Goal: Transaction & Acquisition: Purchase product/service

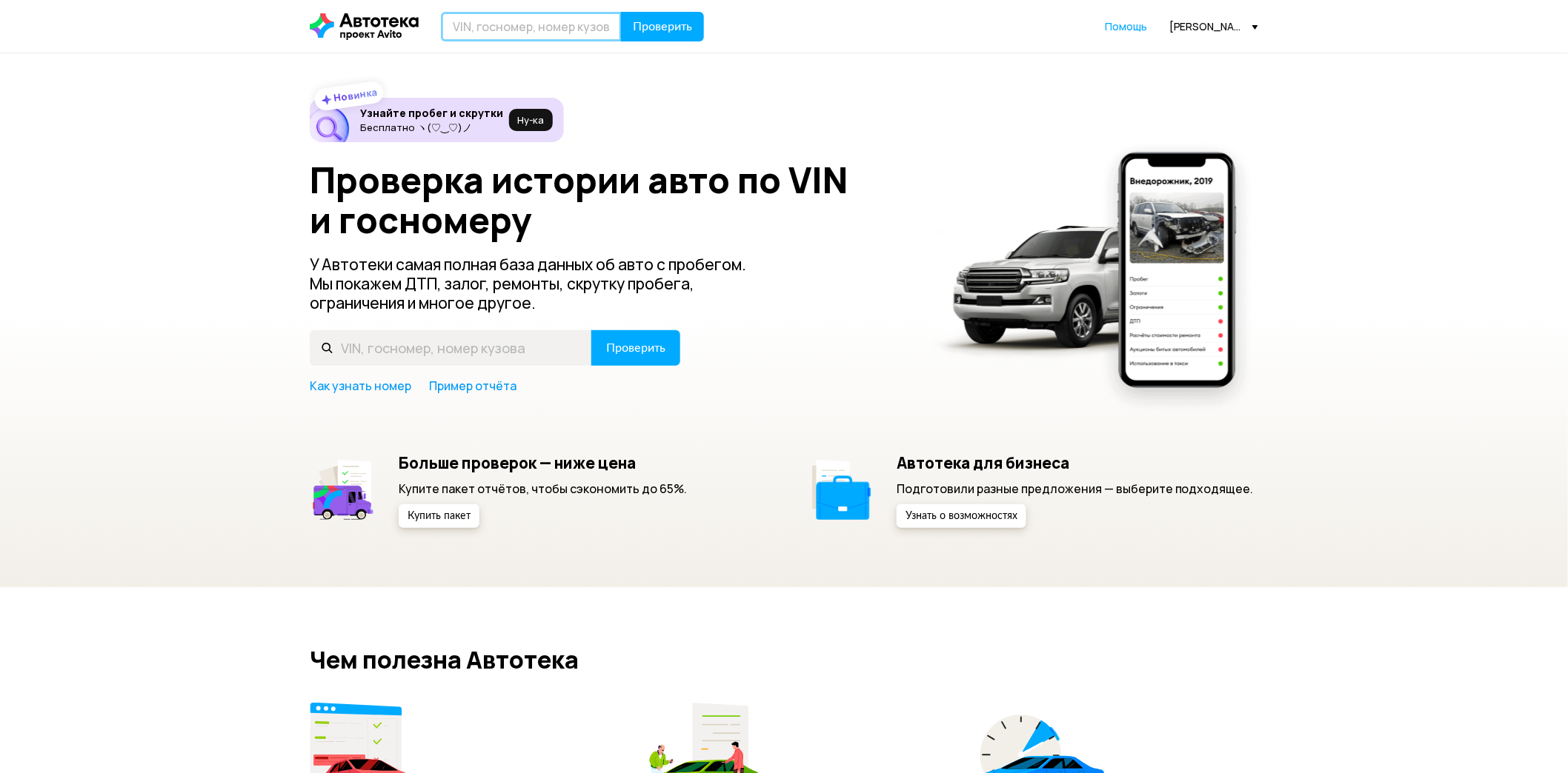
drag, startPoint x: 0, startPoint y: 0, endPoint x: 519, endPoint y: 25, distance: 519.6
click at [519, 25] on input "text" at bounding box center [531, 26] width 181 height 30
type input "Е287НХ134"
click at [621, 11] on button "Проверить" at bounding box center [663, 26] width 83 height 30
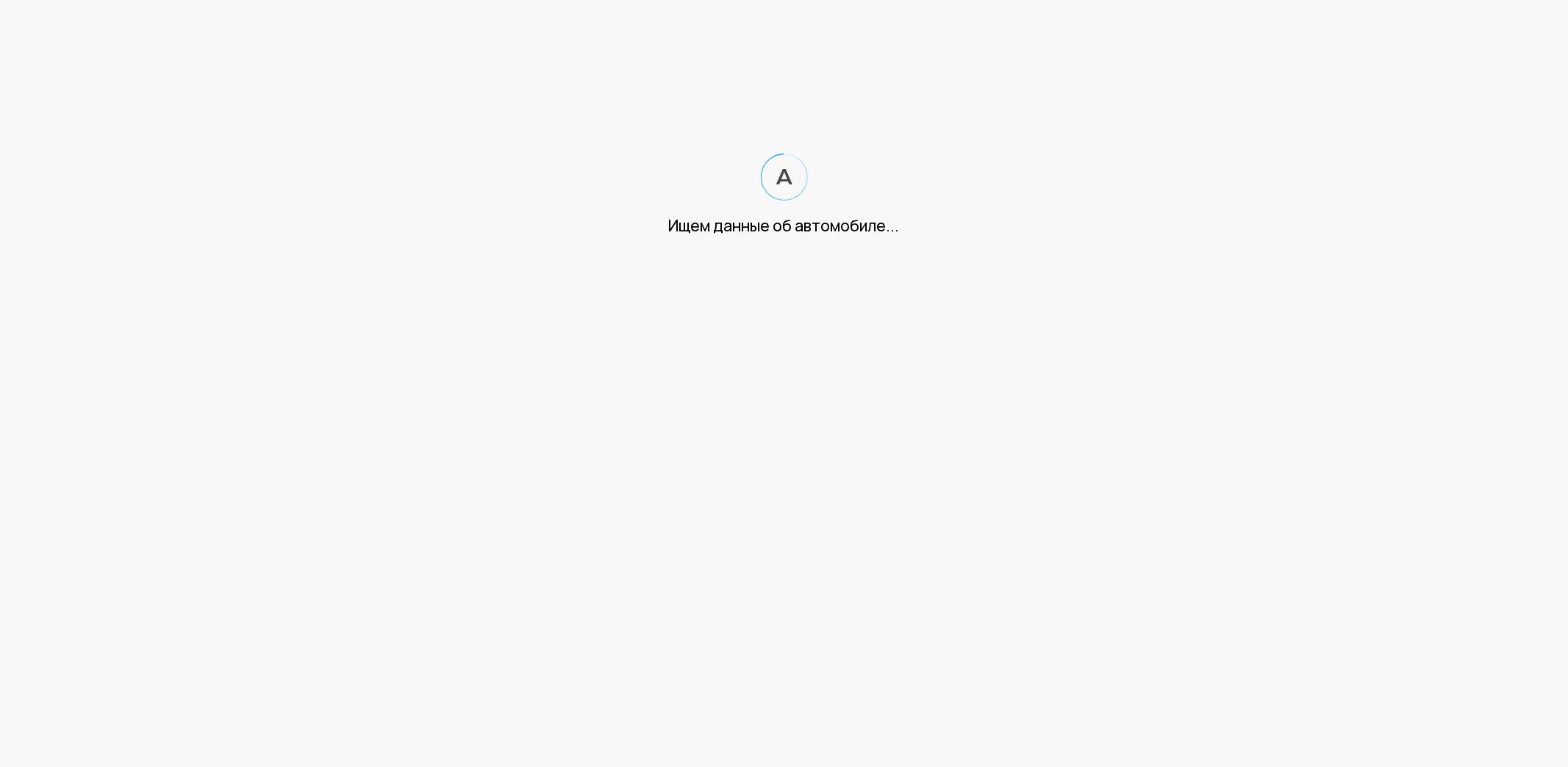
click at [515, 25] on html "Ищем данные об автомобиле..." at bounding box center [784, 133] width 1568 height 266
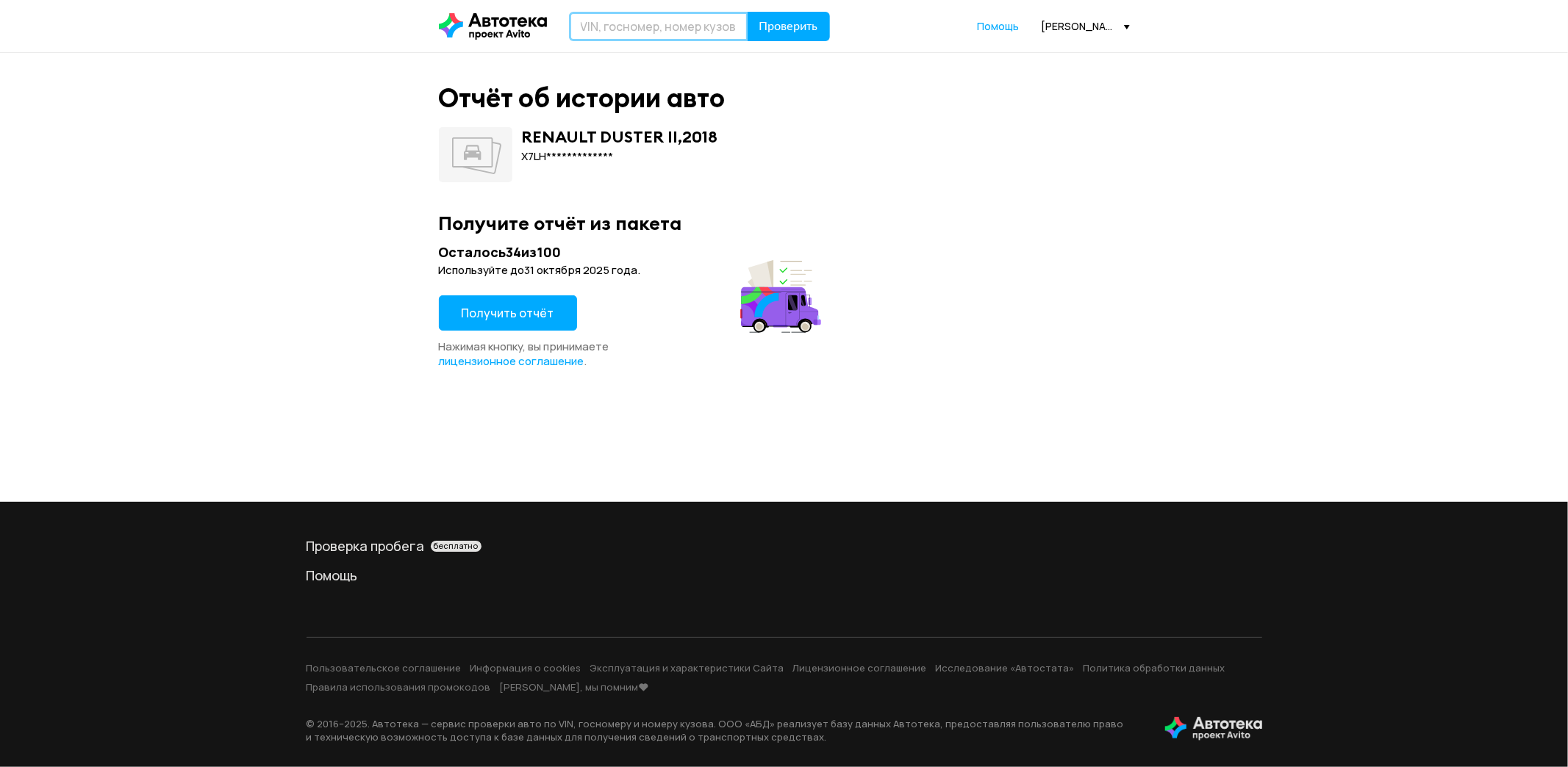
click at [618, 21] on input "text" at bounding box center [658, 26] width 179 height 29
type input "[PERSON_NAME]"
type input "Е287НХ123"
click at [780, 22] on span "Проверить" at bounding box center [789, 27] width 59 height 11
click at [505, 302] on button "Получить отчёт" at bounding box center [508, 313] width 138 height 35
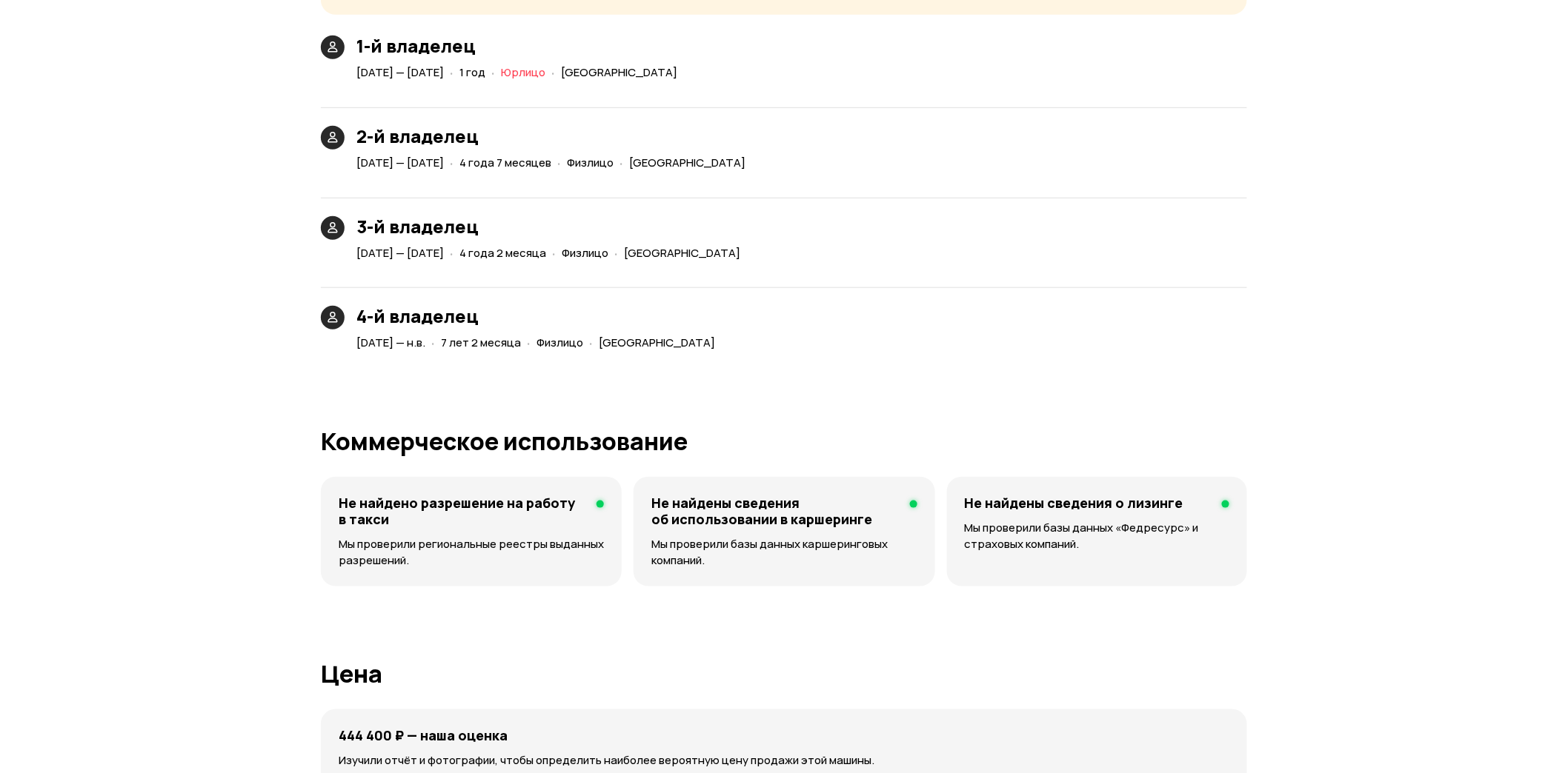
scroll to position [3153, 0]
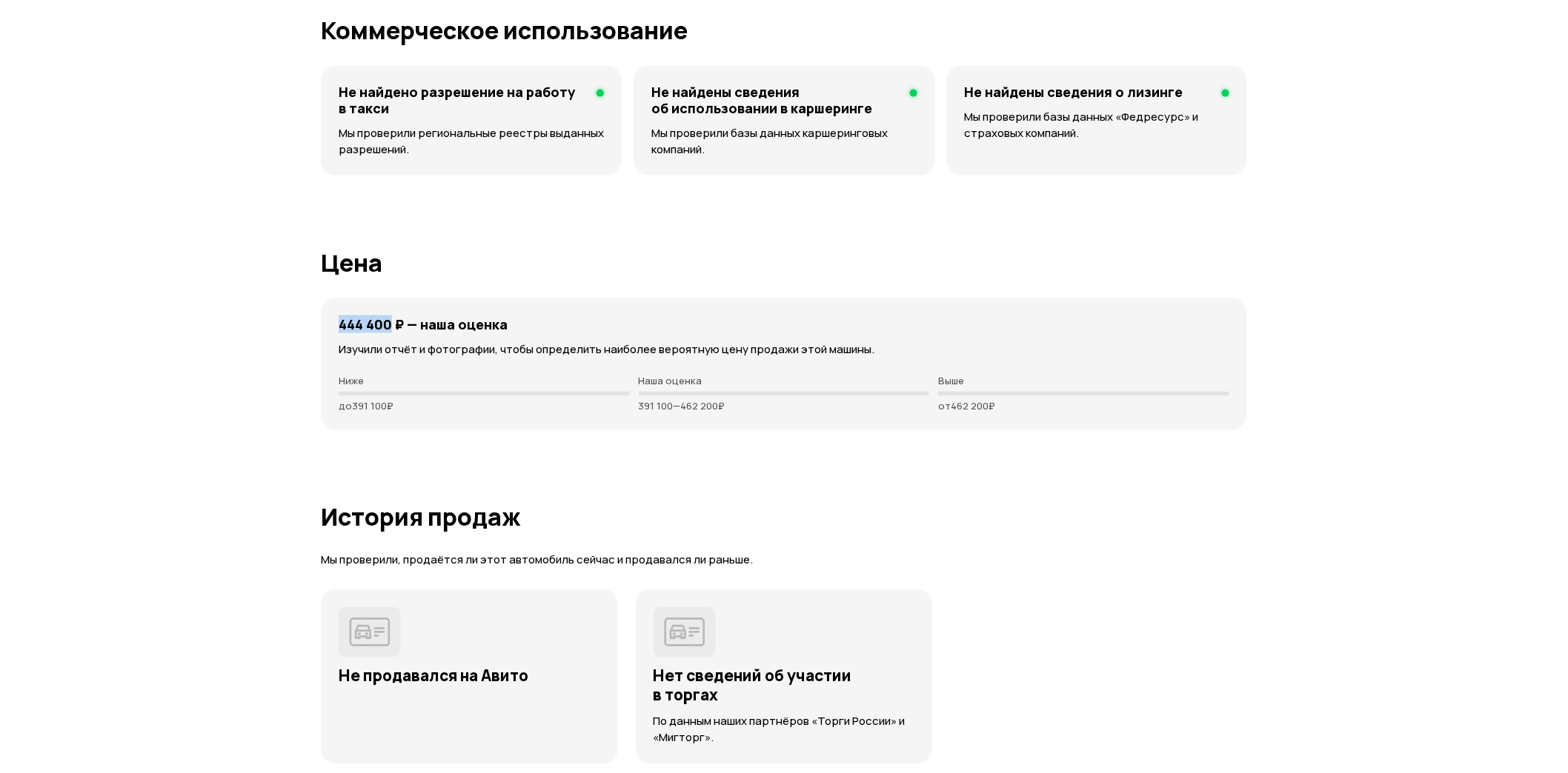
drag, startPoint x: 390, startPoint y: 320, endPoint x: 323, endPoint y: 330, distance: 67.7
click at [323, 330] on div "444 400 ₽ — наша оценка Изучили отчёт и фотографии, чтобы определить наиболее в…" at bounding box center [784, 364] width 926 height 132
click at [649, 378] on p "Наша оценка" at bounding box center [784, 381] width 292 height 11
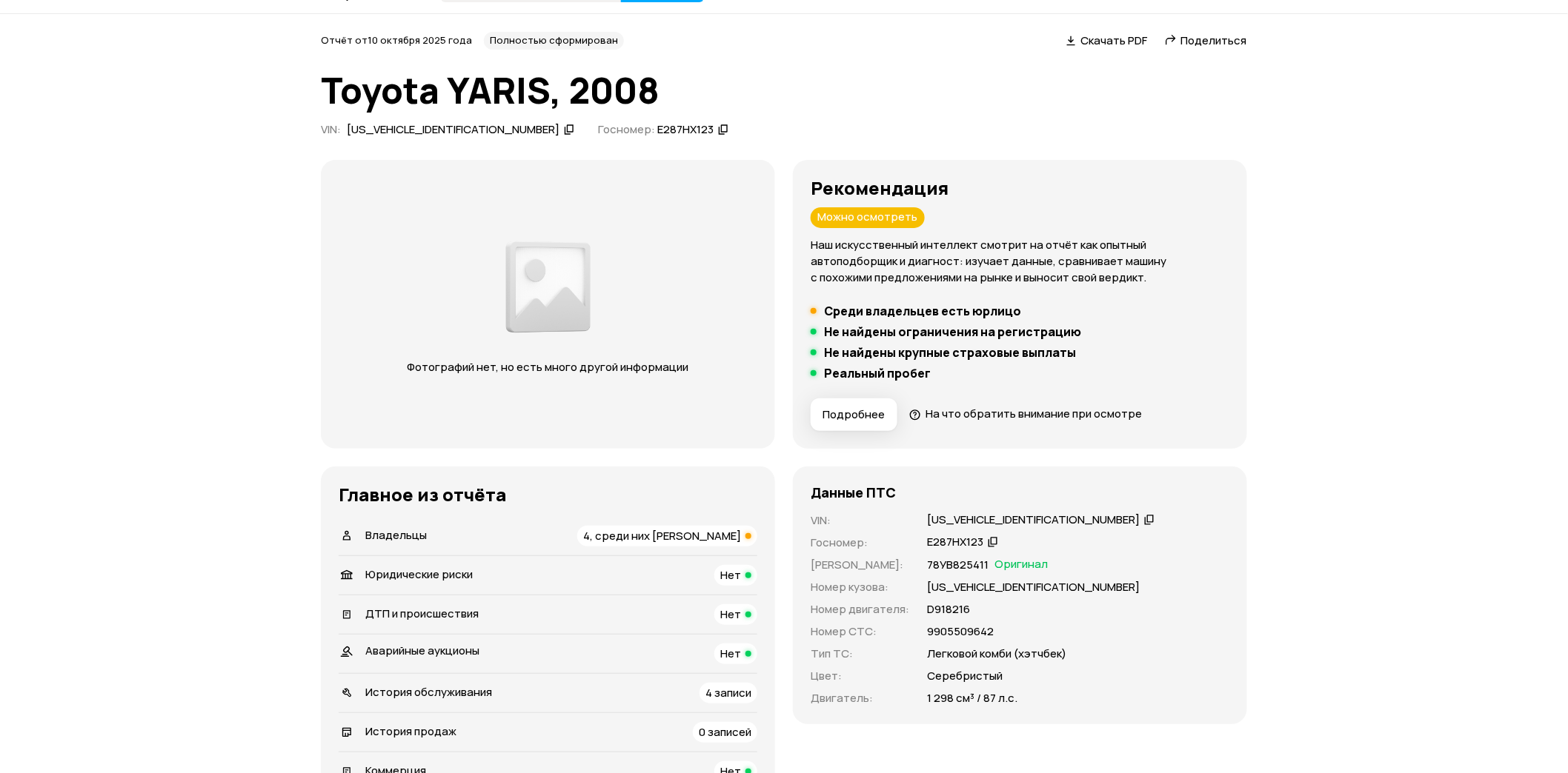
scroll to position [0, 0]
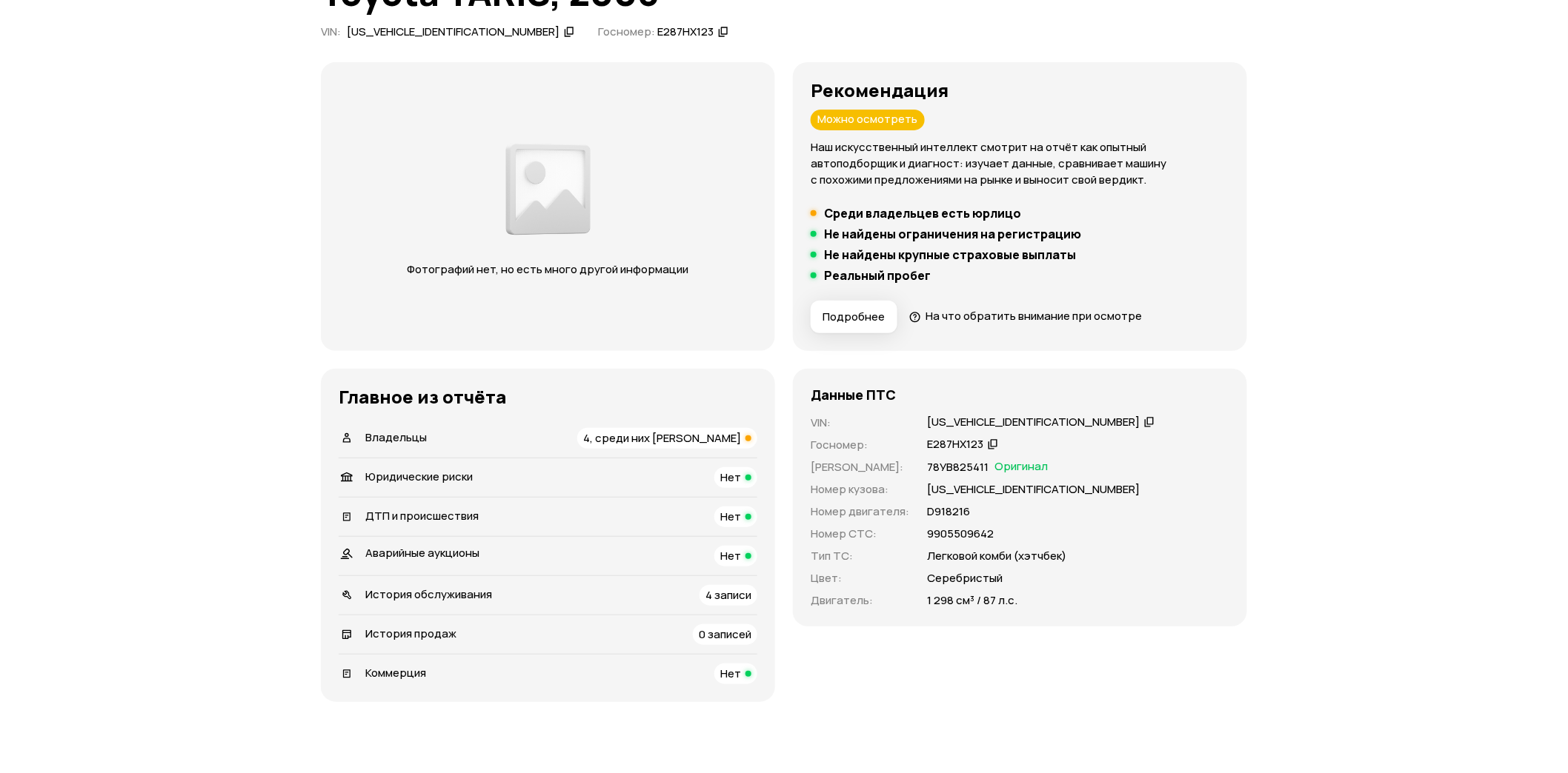
click at [697, 439] on span "4, среди них [PERSON_NAME]" at bounding box center [662, 438] width 158 height 15
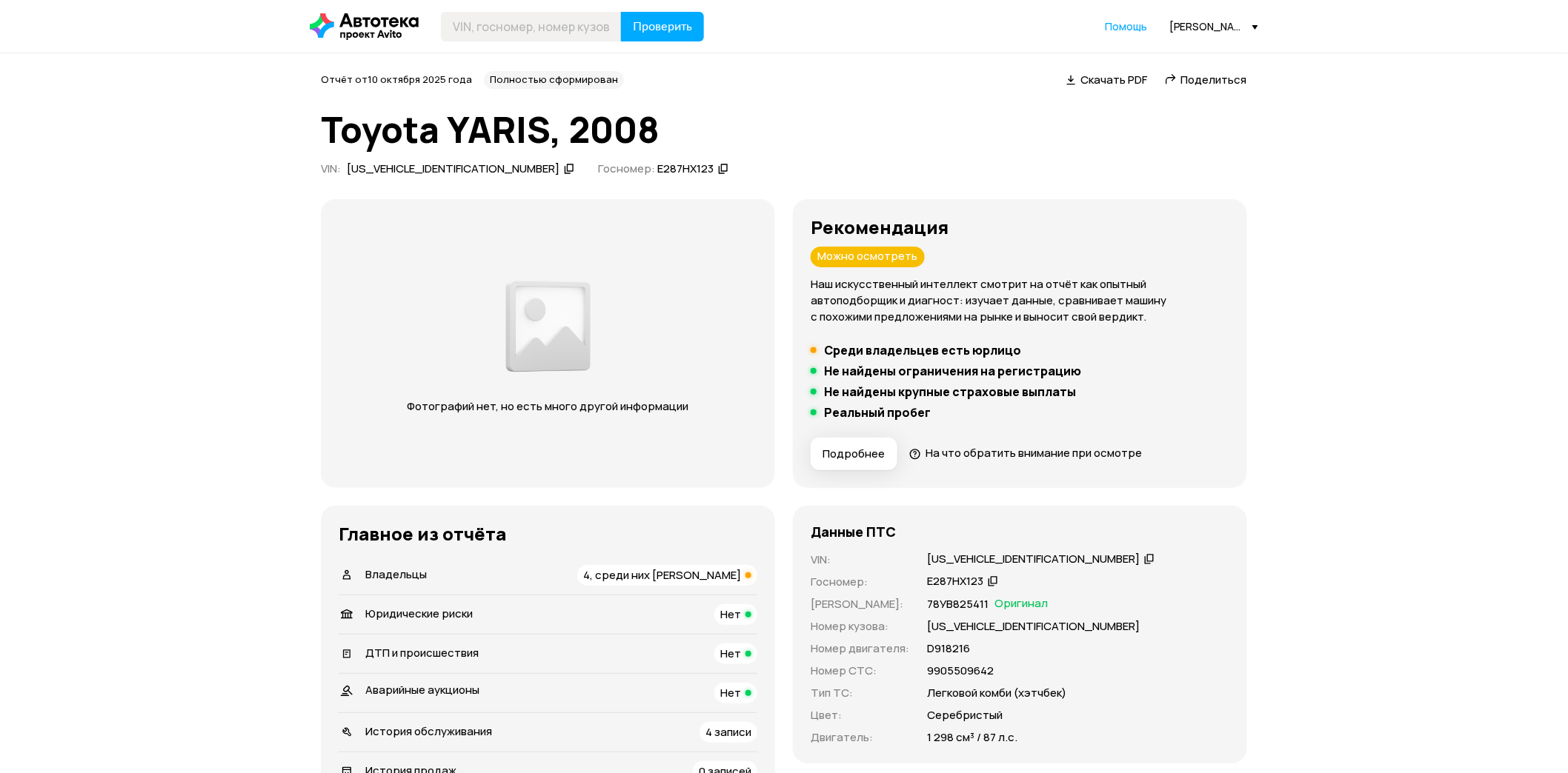
click at [564, 174] on icon at bounding box center [569, 169] width 11 height 15
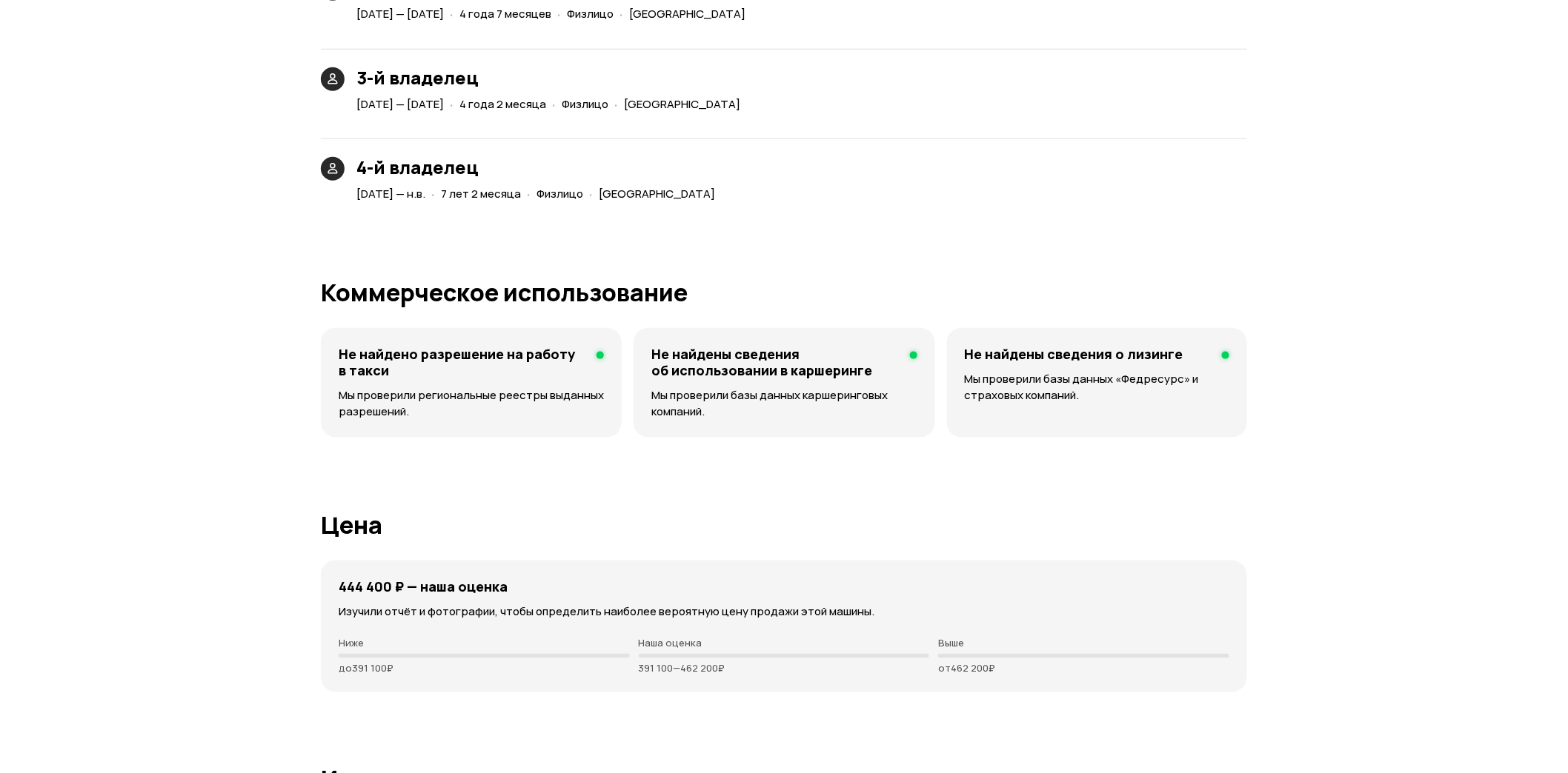
scroll to position [2606, 0]
